Goal: Find specific page/section: Find specific page/section

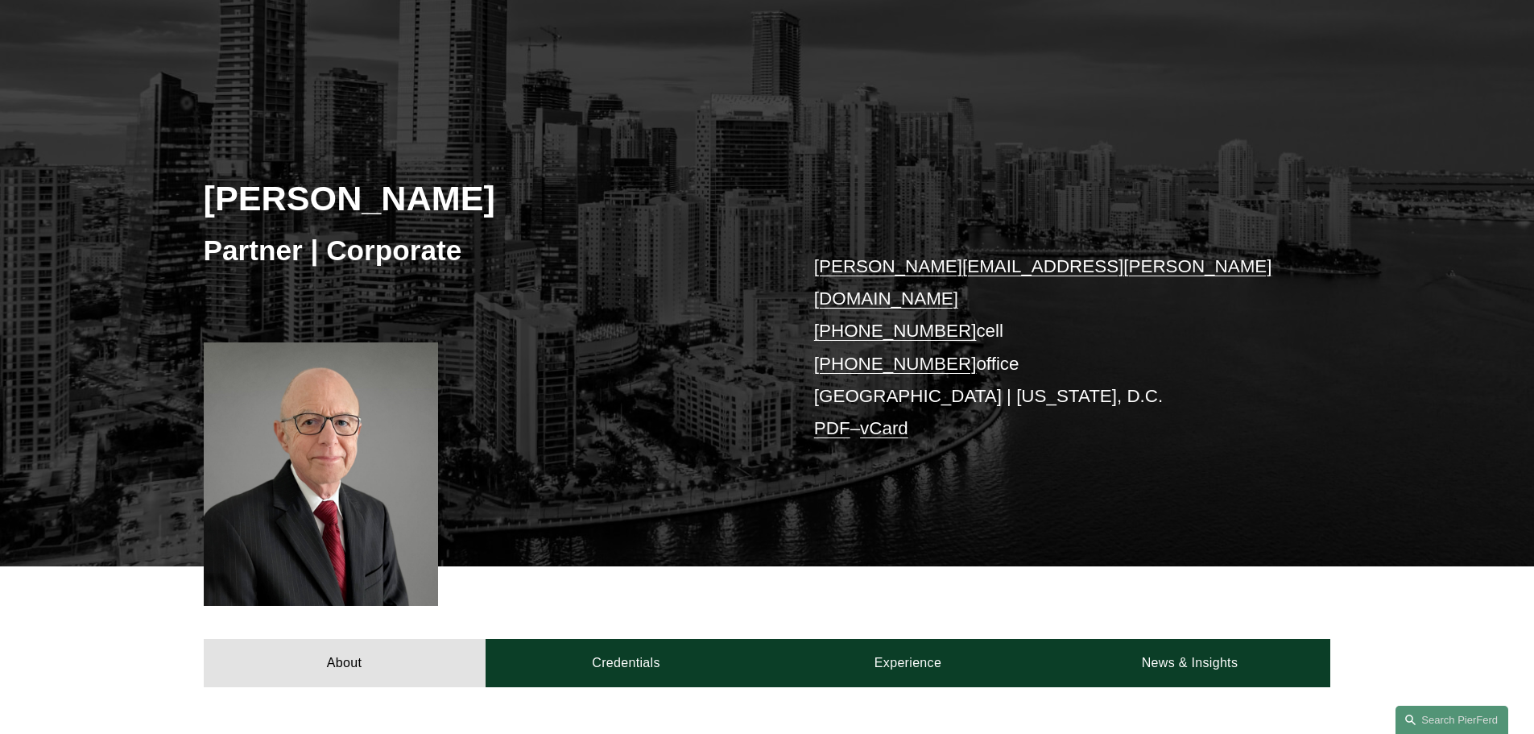
scroll to position [81, 0]
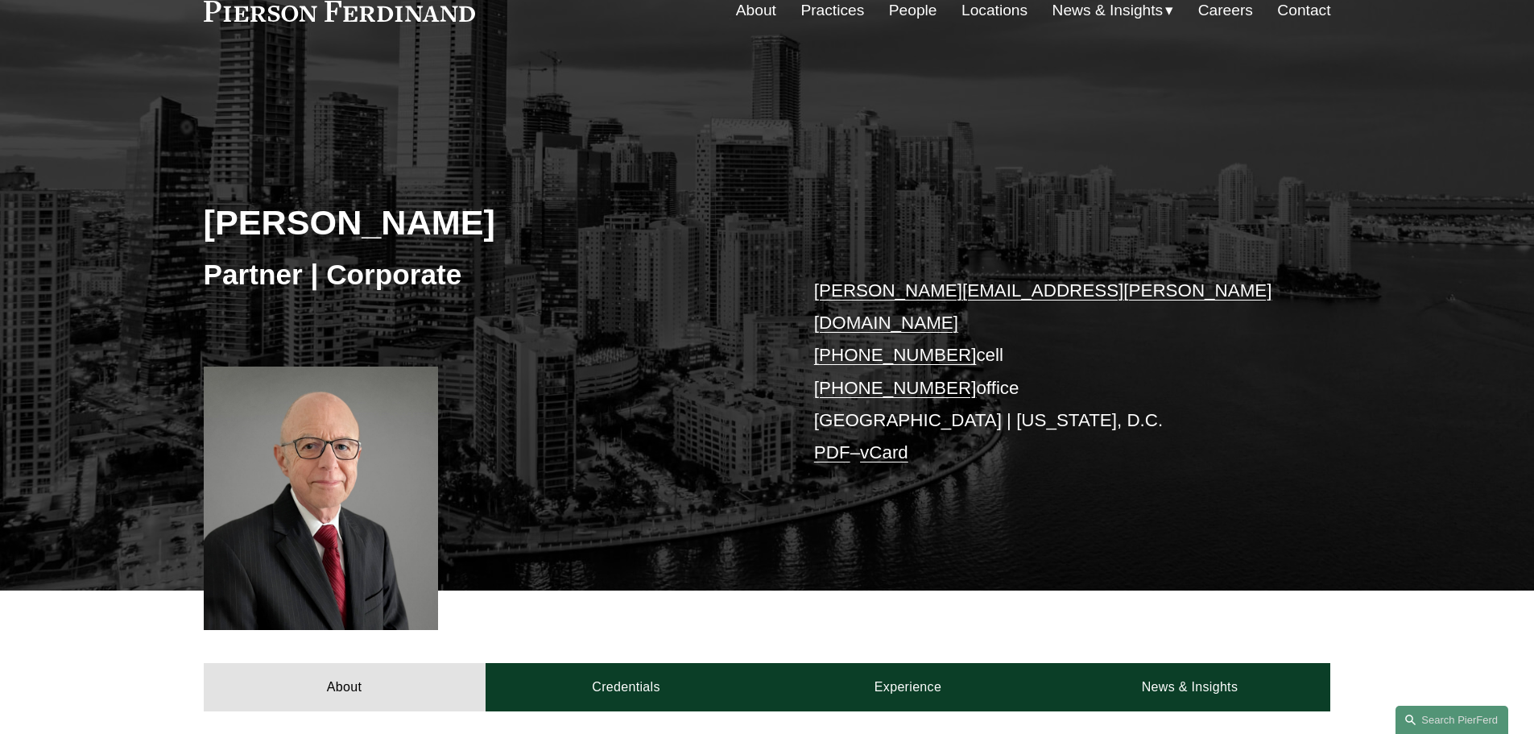
click at [904, 13] on link "People" at bounding box center [913, 10] width 48 height 31
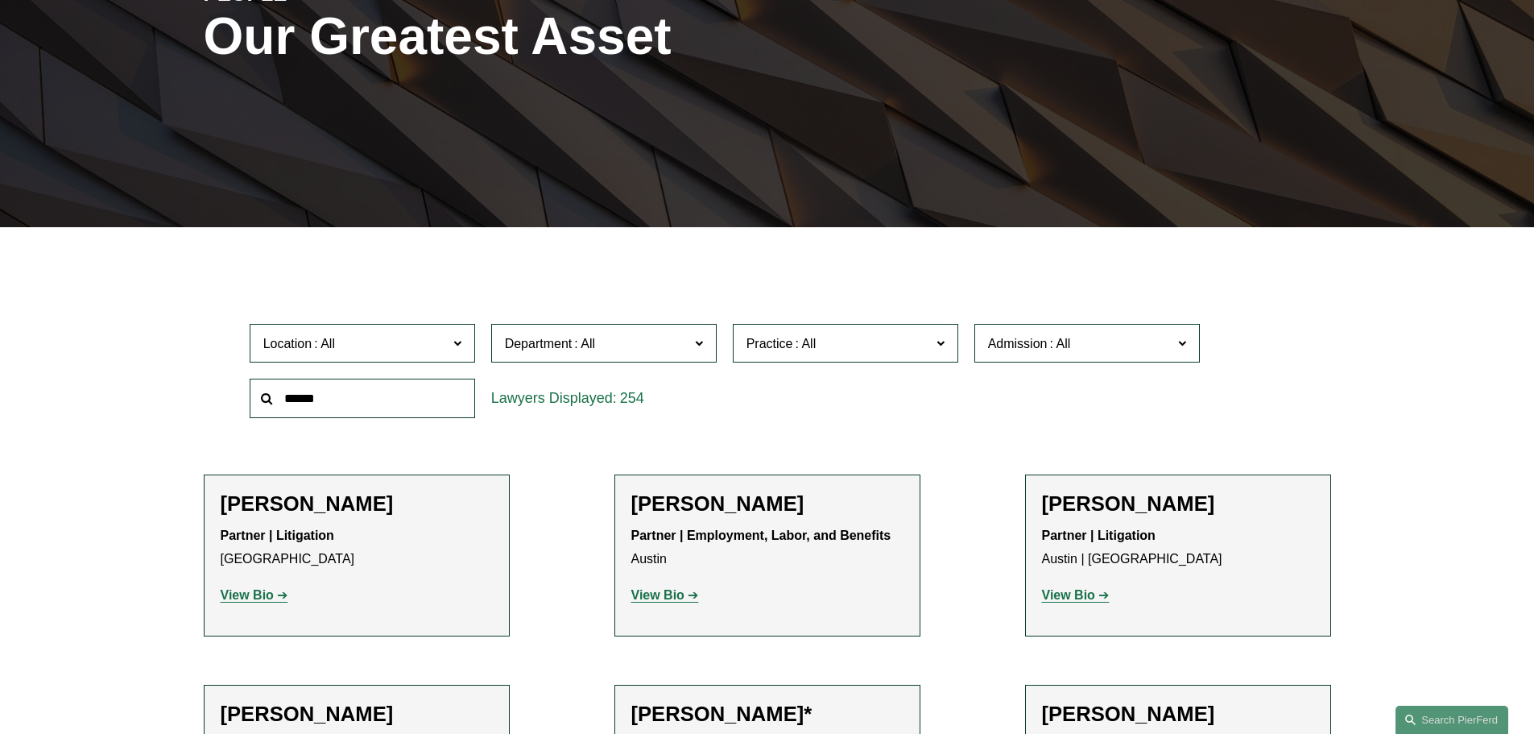
scroll to position [322, 0]
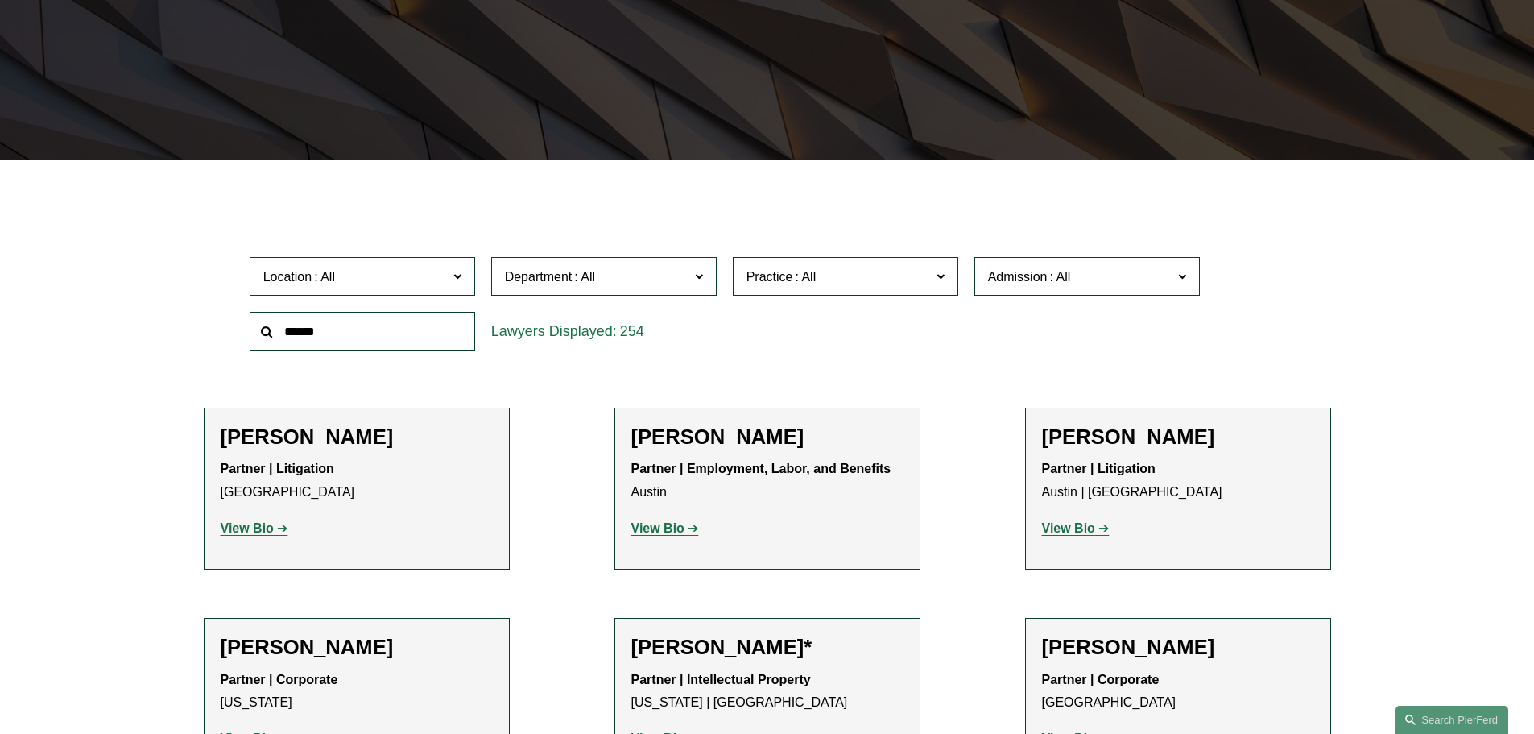
click at [263, 289] on label "Location" at bounding box center [362, 276] width 225 height 39
click at [0, 0] on link "All" at bounding box center [0, 0] width 0 height 0
click at [275, 325] on input "text" at bounding box center [362, 331] width 225 height 39
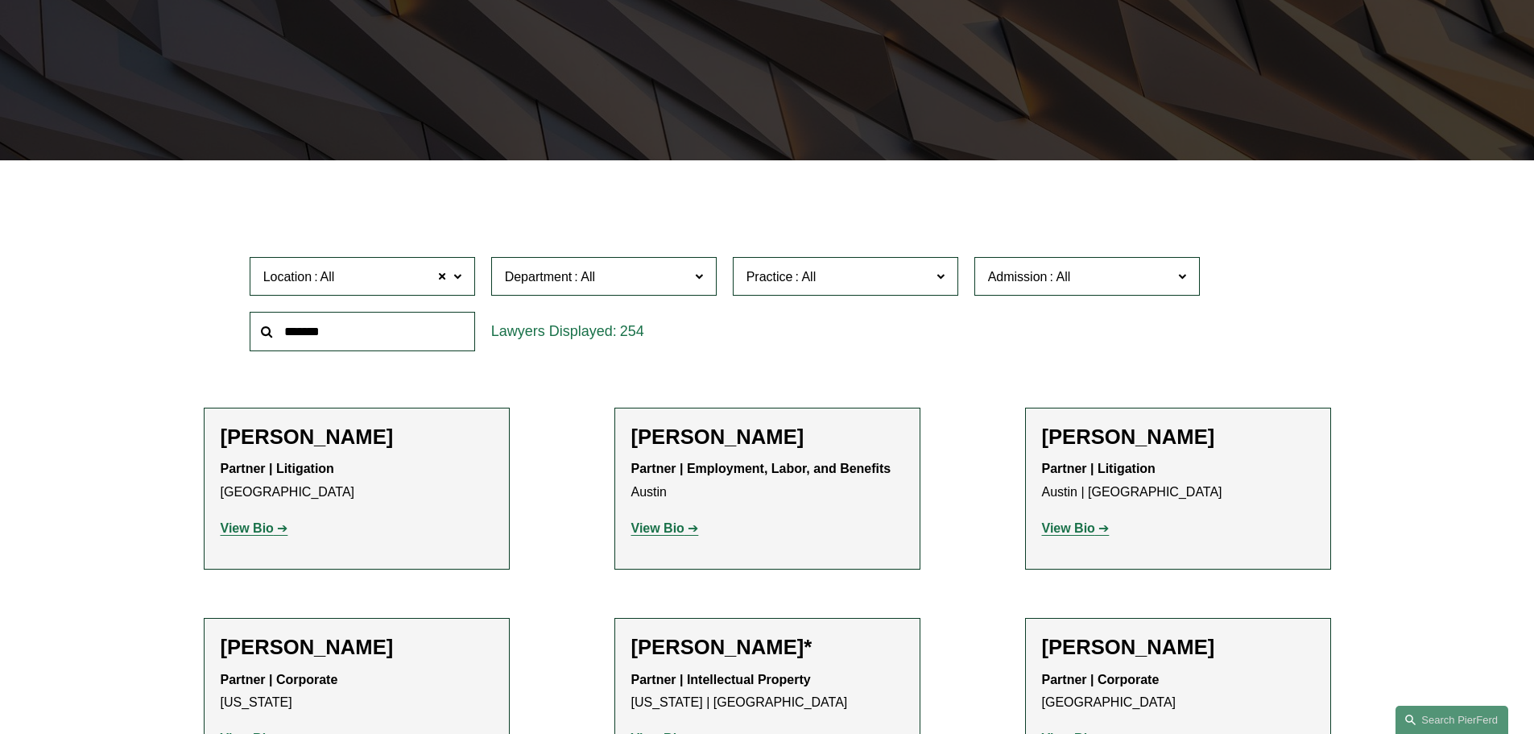
type input "*******"
